Goal: Transaction & Acquisition: Purchase product/service

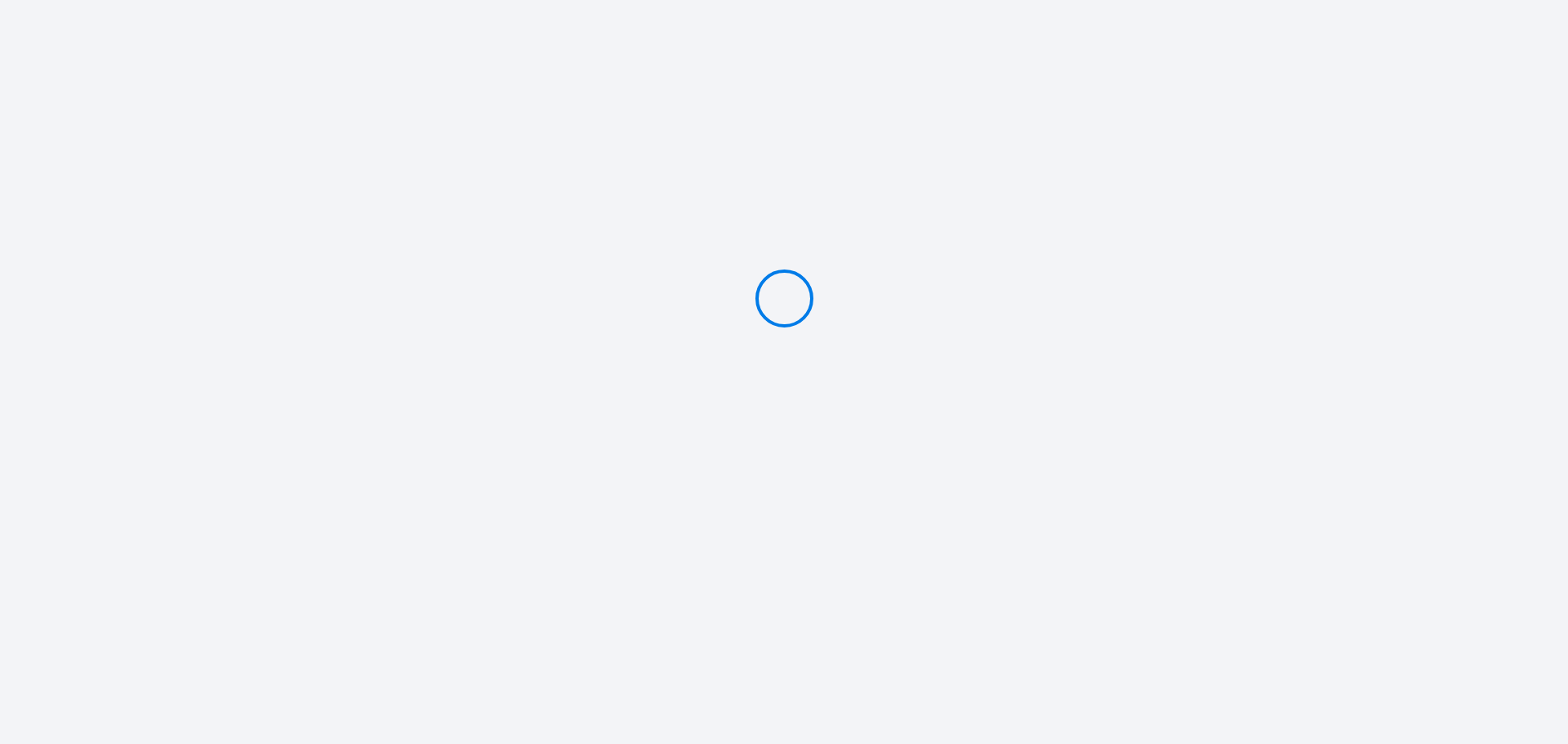
type input "Deposit 302 €"
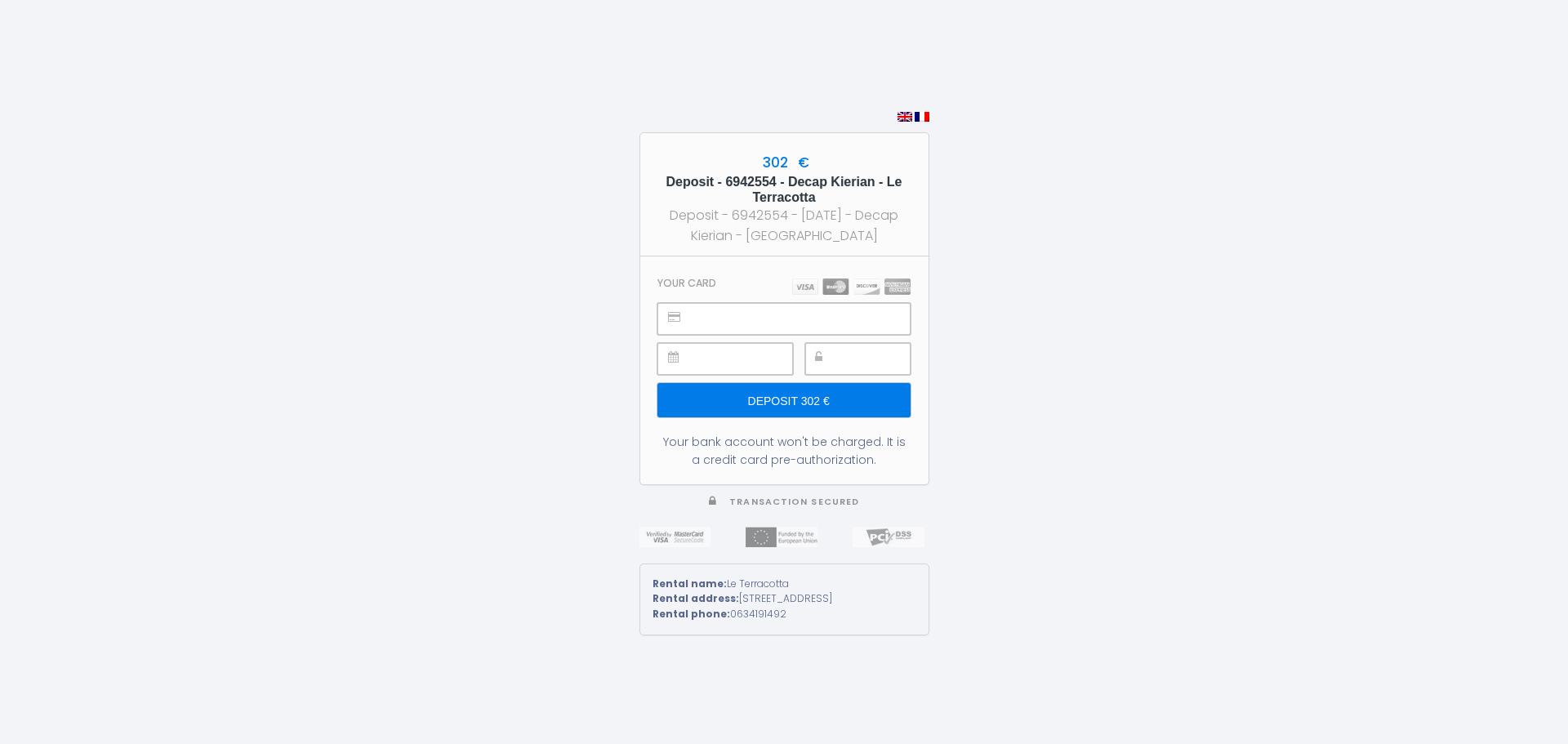
click at [833, 388] on input "Deposit 302 €" at bounding box center [784, 400] width 252 height 34
click at [823, 391] on input "Deposit 302 €" at bounding box center [784, 400] width 252 height 34
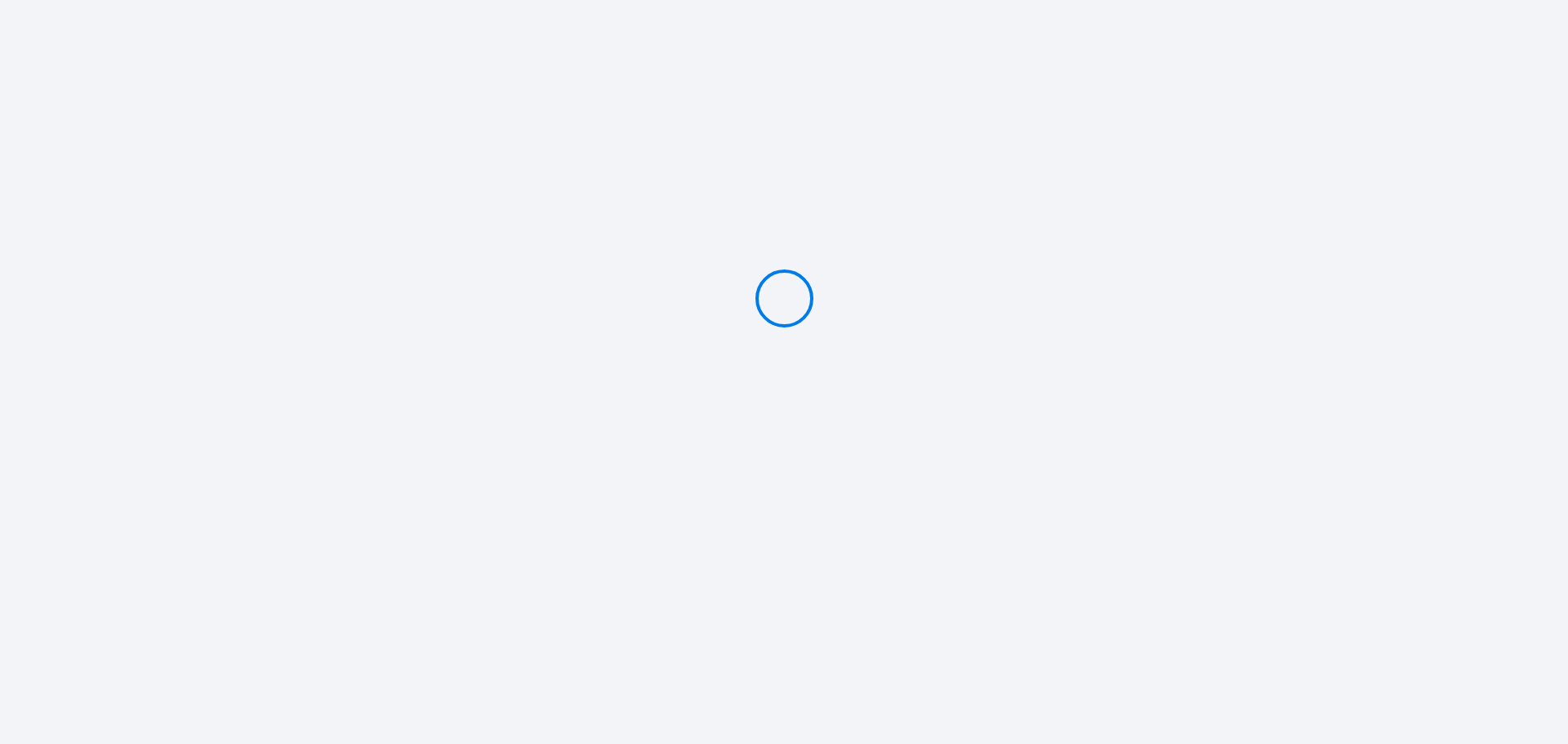
type input "Deposit 302 €"
